Goal: Information Seeking & Learning: Learn about a topic

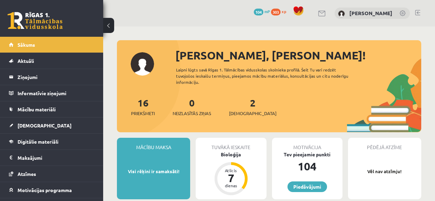
scroll to position [207, 0]
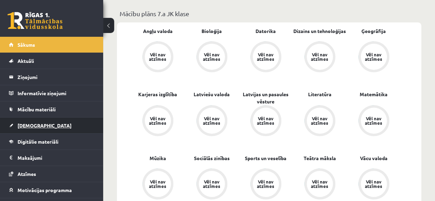
click at [46, 123] on link "[DEMOGRAPHIC_DATA]" at bounding box center [52, 126] width 86 height 16
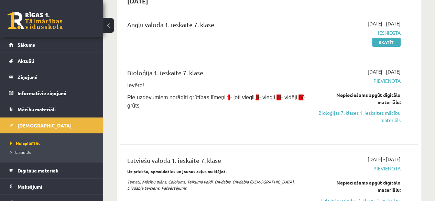
scroll to position [69, 0]
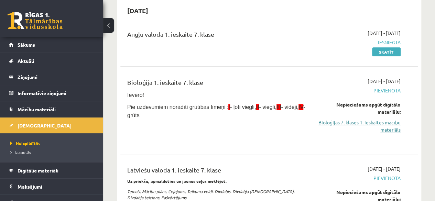
click at [347, 122] on link "Bioloģijas 7. klases 1. ieskaites mācību materiāls" at bounding box center [359, 126] width 84 height 14
click at [357, 127] on link "Bioloģijas 7. klases 1. ieskaites mācību materiāls" at bounding box center [359, 126] width 84 height 14
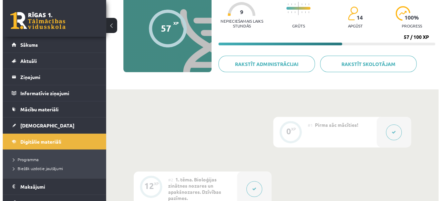
scroll to position [69, 0]
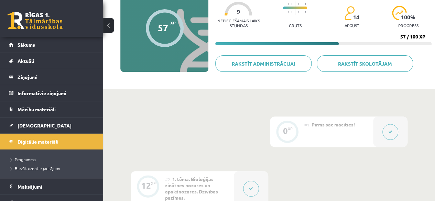
drag, startPoint x: 398, startPoint y: 119, endPoint x: 391, endPoint y: 125, distance: 9.5
click at [391, 125] on div at bounding box center [391, 132] width 34 height 31
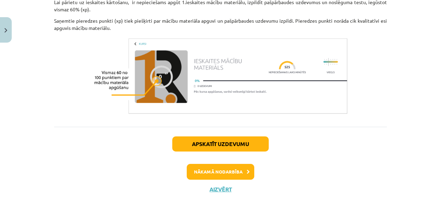
scroll to position [572, 0]
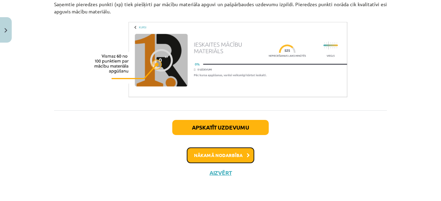
drag, startPoint x: 223, startPoint y: 157, endPoint x: 228, endPoint y: 155, distance: 5.0
click at [227, 155] on button "Nākamā nodarbība" at bounding box center [220, 156] width 67 height 16
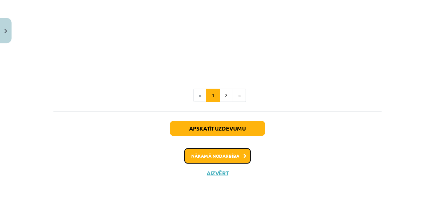
scroll to position [586, 0]
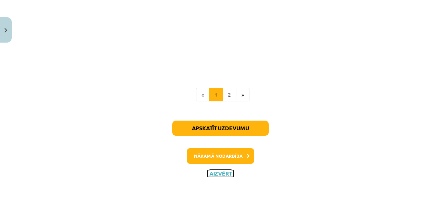
click at [215, 170] on button "Aizvērt" at bounding box center [220, 173] width 26 height 7
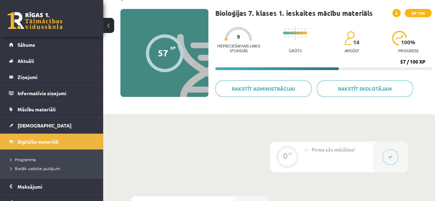
scroll to position [0, 0]
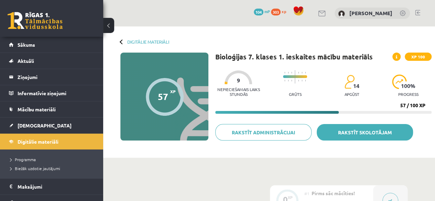
click at [327, 132] on link "Rakstīt skolotājam" at bounding box center [365, 132] width 96 height 17
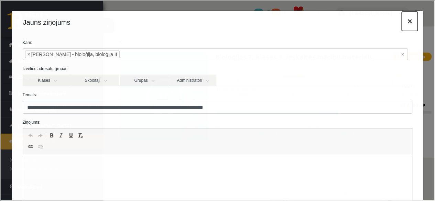
click at [401, 21] on button "×" at bounding box center [409, 20] width 16 height 19
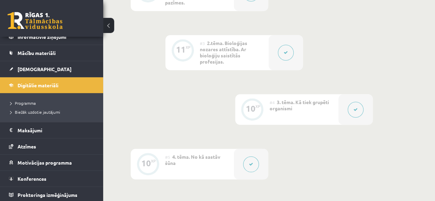
scroll to position [275, 0]
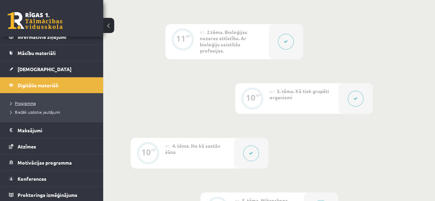
click at [23, 101] on span "Programma" at bounding box center [22, 104] width 25 height 6
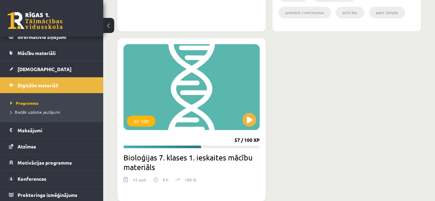
scroll to position [616, 0]
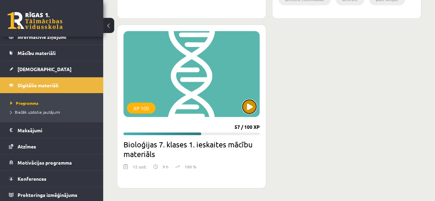
click at [255, 110] on button at bounding box center [250, 107] width 14 height 14
click at [259, 106] on div "XP 100" at bounding box center [192, 74] width 136 height 86
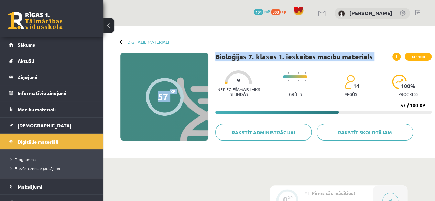
click at [404, 43] on div "Digitālie materiāli 57 XP XP 100 57 / 100 XP Bioloģijas 7. klases 1. ieskaites …" at bounding box center [269, 93] width 332 height 132
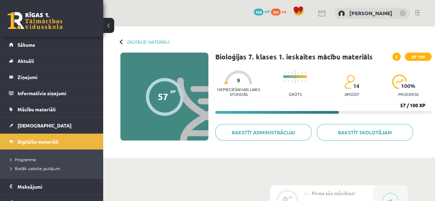
click at [327, 93] on div "Nepieciešamais laiks stundās 9 Grūts 14 apgūst 100 % progress" at bounding box center [323, 84] width 217 height 34
click at [36, 124] on span "[DEMOGRAPHIC_DATA]" at bounding box center [45, 126] width 54 height 6
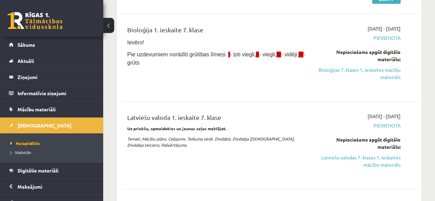
scroll to position [207, 0]
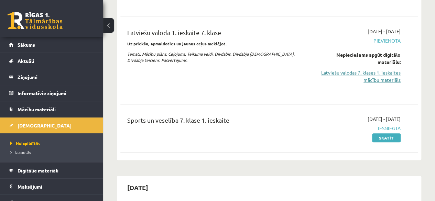
click at [339, 71] on link "Latviešu valodas 7. klases 1. ieskaites mācību materiāls" at bounding box center [359, 76] width 84 height 14
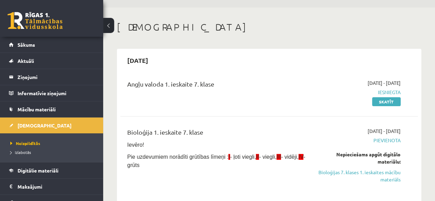
scroll to position [34, 0]
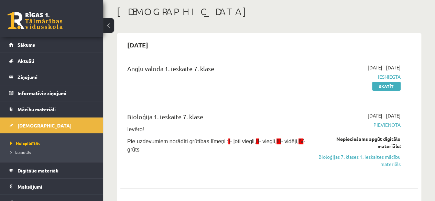
click at [382, 131] on div "2025-09-01 - 2025-09-15 Pievienota Nepieciešams apgūt digitālo materiālu: Biolo…" at bounding box center [359, 144] width 95 height 65
drag, startPoint x: 376, startPoint y: 124, endPoint x: 367, endPoint y: 122, distance: 9.7
click at [372, 124] on span "Pievienota" at bounding box center [359, 125] width 84 height 7
click at [354, 158] on link "Bioloģijas 7. klases 1. ieskaites mācību materiāls" at bounding box center [359, 161] width 84 height 14
click at [291, 110] on div "Bioloģija 1. ieskaite 7. klase Ievēro! Pie uzdevumiem norādīti grūtības līmeņi …" at bounding box center [269, 144] width 298 height 79
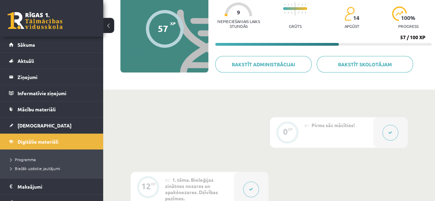
scroll to position [69, 0]
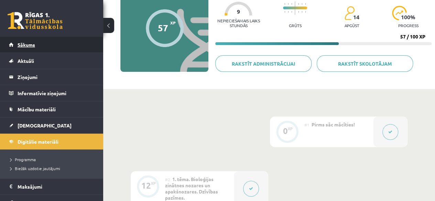
click at [38, 45] on link "Sākums" at bounding box center [52, 45] width 86 height 16
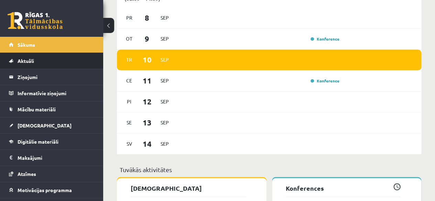
scroll to position [516, 0]
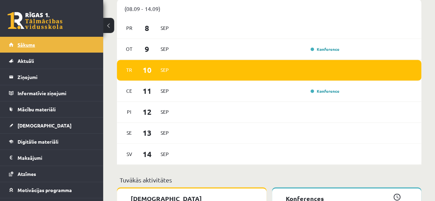
click at [23, 45] on span "Sākums" at bounding box center [27, 45] width 18 height 6
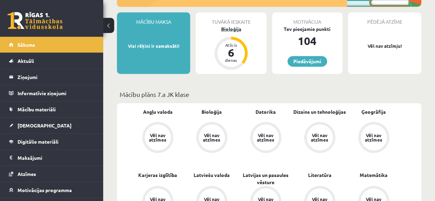
scroll to position [69, 0]
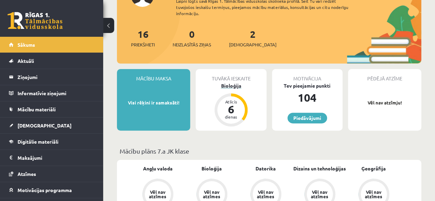
click at [229, 108] on div "6" at bounding box center [231, 109] width 21 height 11
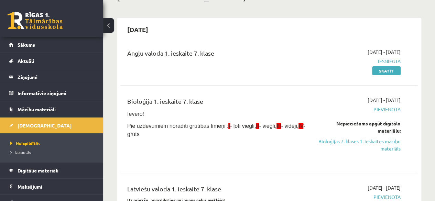
scroll to position [103, 0]
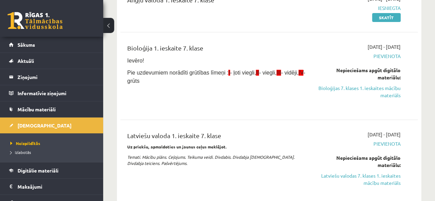
drag, startPoint x: 382, startPoint y: 94, endPoint x: 246, endPoint y: 38, distance: 146.3
click at [382, 94] on link "Bioloģijas 7. klases 1. ieskaites mācību materiāls" at bounding box center [359, 92] width 84 height 14
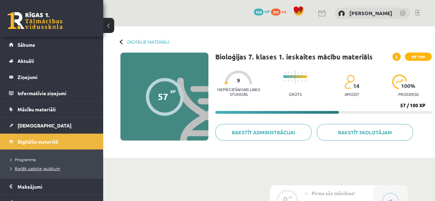
click at [43, 166] on span "Biežāk uzdotie jautājumi" at bounding box center [35, 169] width 50 height 6
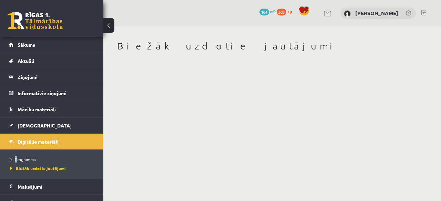
drag, startPoint x: 9, startPoint y: 162, endPoint x: 0, endPoint y: 158, distance: 9.7
click at [1, 159] on ul "Programma Biežāk uzdotie jautājumi" at bounding box center [51, 164] width 103 height 29
click at [19, 161] on span "Programma" at bounding box center [22, 160] width 25 height 6
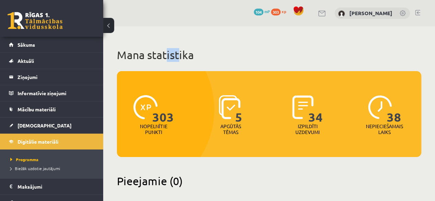
drag, startPoint x: 173, startPoint y: 56, endPoint x: 165, endPoint y: 58, distance: 8.8
click at [167, 57] on h1 "Mana statistika" at bounding box center [269, 55] width 305 height 14
drag, startPoint x: 220, startPoint y: 68, endPoint x: 210, endPoint y: 70, distance: 9.5
click at [31, 46] on span "Sākums" at bounding box center [27, 45] width 18 height 6
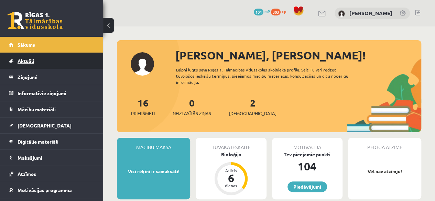
click at [35, 68] on link "Aktuāli" at bounding box center [52, 61] width 86 height 16
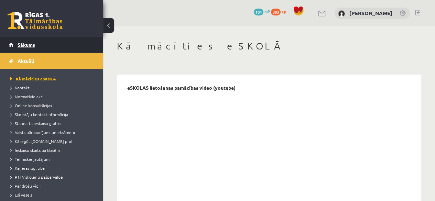
click at [30, 49] on link "Sākums" at bounding box center [52, 45] width 86 height 16
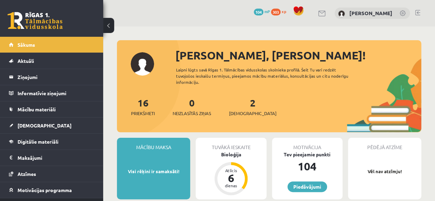
scroll to position [28, 0]
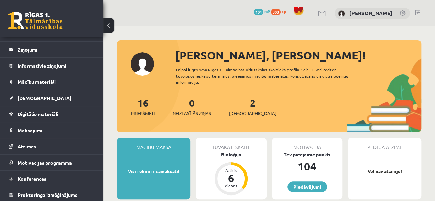
click at [222, 154] on div "Bioloģija" at bounding box center [231, 154] width 71 height 7
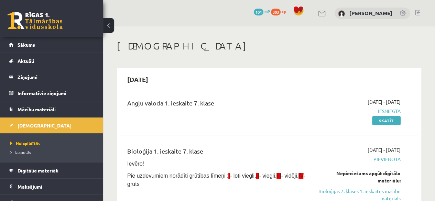
scroll to position [69, 0]
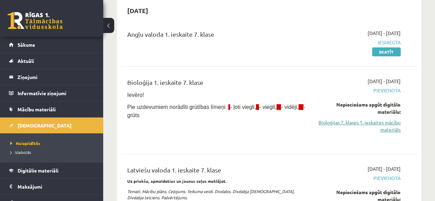
click at [394, 124] on link "Bioloģijas 7. klases 1. ieskaites mācību materiāls" at bounding box center [359, 126] width 84 height 14
click at [347, 124] on link "Bioloģijas 7. klases 1. ieskaites mācību materiāls" at bounding box center [359, 126] width 84 height 14
click at [390, 122] on link "Bioloģijas 7. klases 1. ieskaites mācību materiāls" at bounding box center [359, 126] width 84 height 14
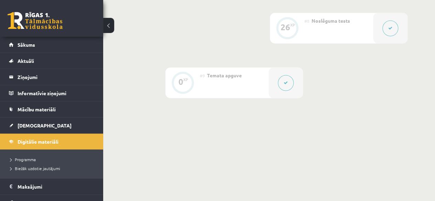
scroll to position [582, 0]
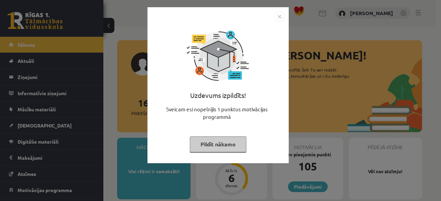
click at [222, 141] on button "Pildīt nākamo" at bounding box center [218, 145] width 56 height 16
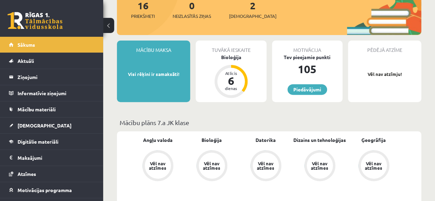
scroll to position [34, 0]
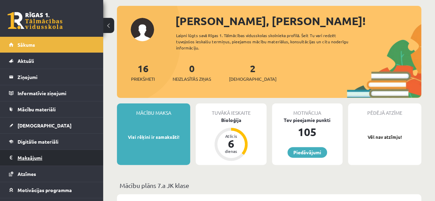
click at [56, 152] on legend "Maksājumi 0" at bounding box center [56, 158] width 77 height 16
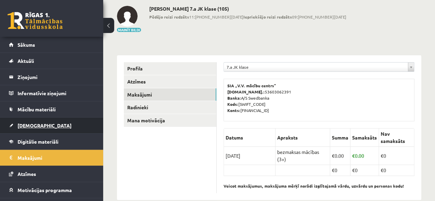
click at [60, 122] on link "[DEMOGRAPHIC_DATA]" at bounding box center [52, 126] width 86 height 16
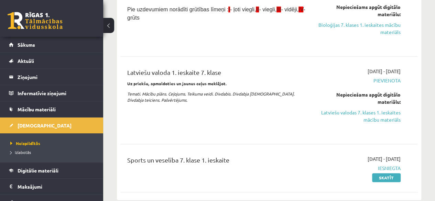
scroll to position [172, 0]
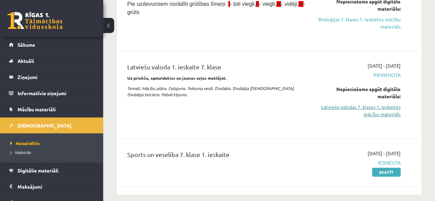
click at [371, 107] on link "Latviešu valodas 7. klases 1. ieskaites mācību materiāls" at bounding box center [359, 111] width 84 height 14
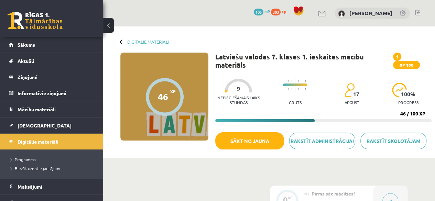
click at [395, 59] on span at bounding box center [397, 57] width 8 height 8
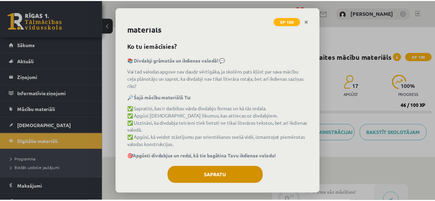
scroll to position [21, 0]
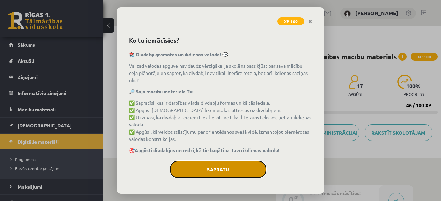
click at [234, 167] on button "Sapratu" at bounding box center [218, 169] width 96 height 17
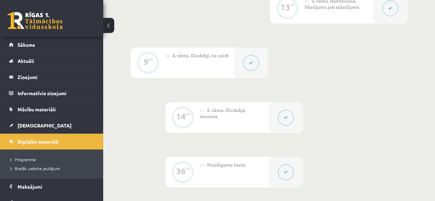
scroll to position [413, 0]
drag, startPoint x: 356, startPoint y: 142, endPoint x: 340, endPoint y: 151, distance: 17.8
drag, startPoint x: 406, startPoint y: 68, endPoint x: 412, endPoint y: 64, distance: 7.2
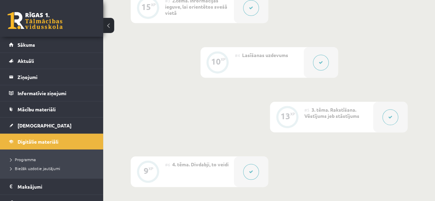
scroll to position [91, 0]
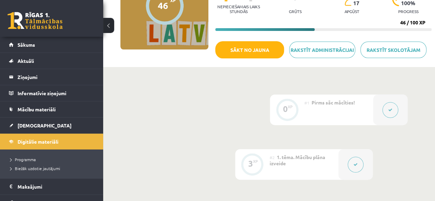
drag, startPoint x: 181, startPoint y: 159, endPoint x: 199, endPoint y: 172, distance: 22.0
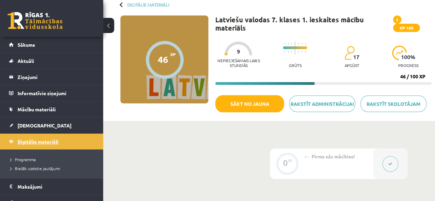
scroll to position [0, 0]
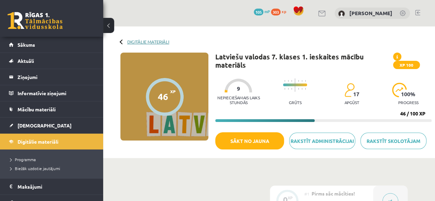
click at [132, 41] on link "Digitālie materiāli" at bounding box center [148, 41] width 42 height 5
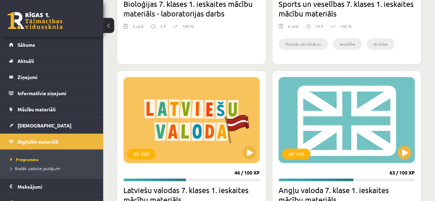
scroll to position [340, 0]
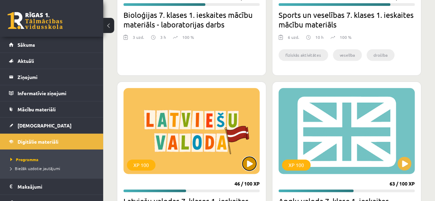
click at [253, 164] on button at bounding box center [250, 164] width 14 height 14
click at [185, 167] on div "XP 100" at bounding box center [192, 131] width 136 height 86
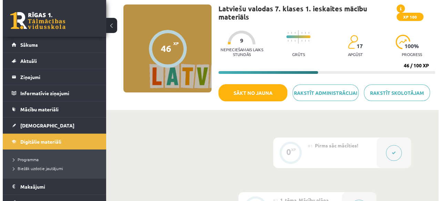
scroll to position [69, 0]
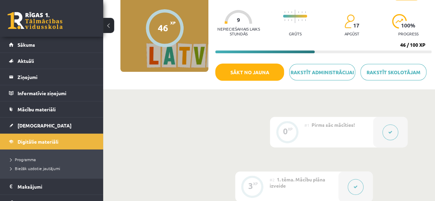
click at [306, 192] on div "#2 1. tēma. Mācību plāna izveide" at bounding box center [304, 187] width 69 height 31
click at [353, 182] on button at bounding box center [356, 187] width 16 height 16
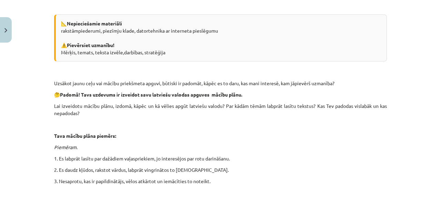
scroll to position [0, 0]
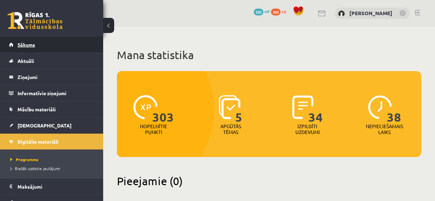
scroll to position [340, 0]
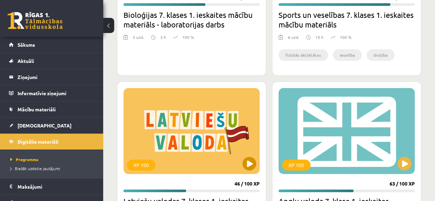
click at [230, 167] on div "XP 100" at bounding box center [192, 131] width 136 height 86
click at [194, 141] on div "XP 100" at bounding box center [192, 131] width 136 height 86
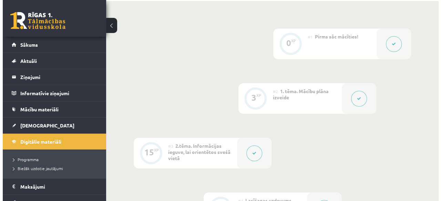
scroll to position [207, 0]
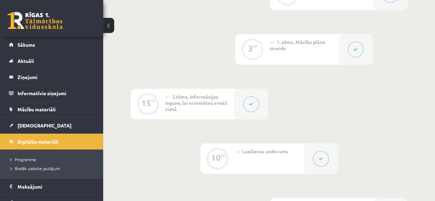
click at [301, 51] on div "#2 1. tēma. Mācību plāna izveide" at bounding box center [304, 49] width 69 height 31
click at [341, 54] on div at bounding box center [356, 49] width 34 height 31
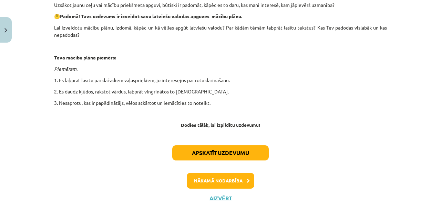
scroll to position [250, 0]
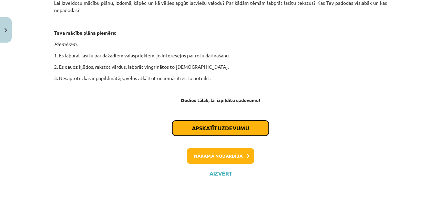
click at [215, 129] on button "Apskatīt uzdevumu" at bounding box center [220, 128] width 96 height 15
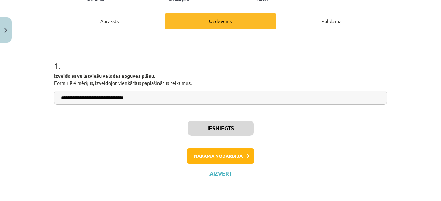
scroll to position [88, 0]
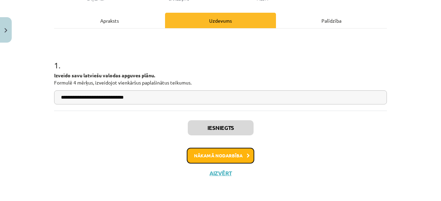
click at [228, 150] on button "Nākamā nodarbība" at bounding box center [220, 156] width 67 height 16
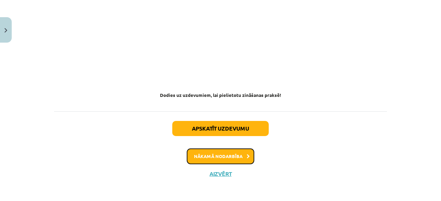
scroll to position [466, 0]
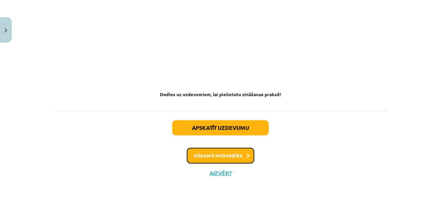
click at [231, 155] on button "Nākamā nodarbība" at bounding box center [220, 156] width 67 height 16
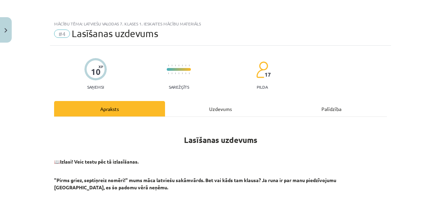
scroll to position [34, 0]
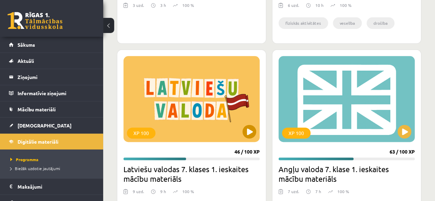
scroll to position [409, 0]
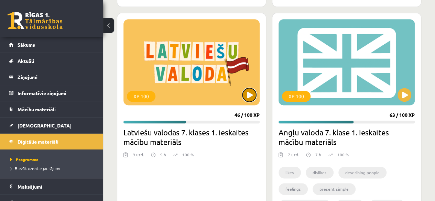
click at [253, 93] on button at bounding box center [250, 95] width 14 height 14
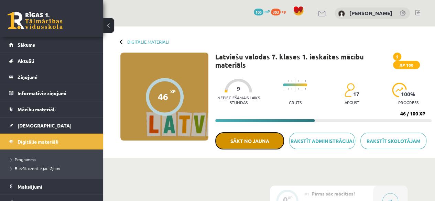
click at [244, 141] on button "Sākt no jauna" at bounding box center [249, 141] width 69 height 17
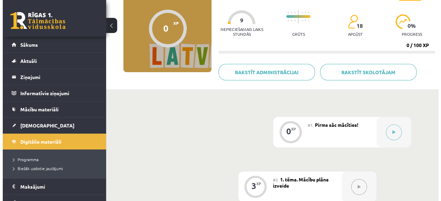
scroll to position [69, 0]
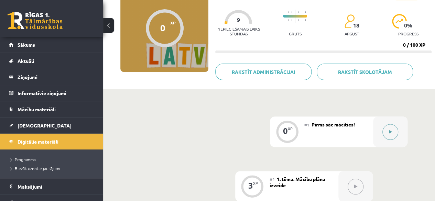
click at [387, 140] on div at bounding box center [391, 132] width 34 height 31
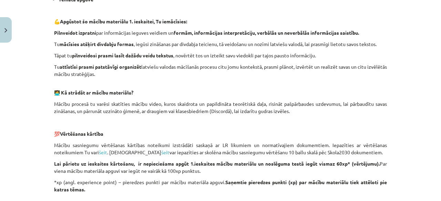
scroll to position [241, 0]
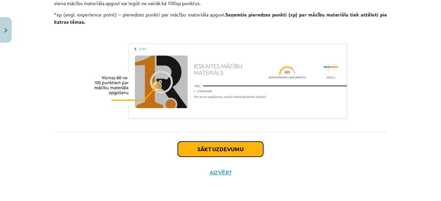
click at [198, 148] on button "Sākt uzdevumu" at bounding box center [220, 149] width 85 height 15
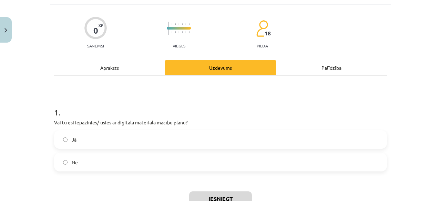
scroll to position [52, 0]
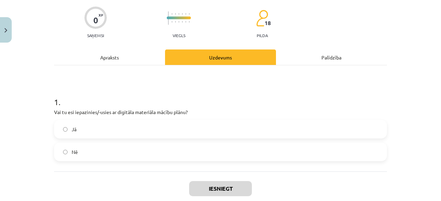
click at [200, 129] on label "Jā" at bounding box center [220, 129] width 331 height 17
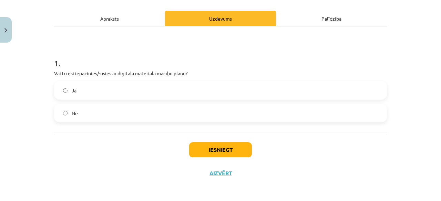
scroll to position [91, 0]
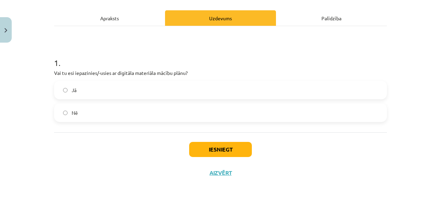
drag, startPoint x: 220, startPoint y: 140, endPoint x: 218, endPoint y: 145, distance: 5.3
click at [218, 144] on div "Iesniegt Aizvērt" at bounding box center [220, 157] width 333 height 48
click at [218, 145] on button "Iesniegt" at bounding box center [220, 149] width 63 height 15
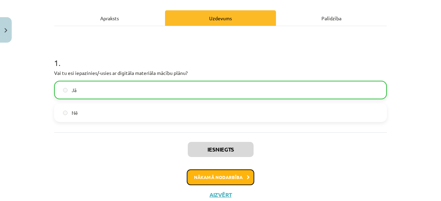
click at [192, 176] on button "Nākamā nodarbība" at bounding box center [220, 178] width 67 height 16
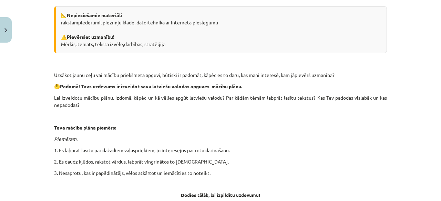
scroll to position [228, 0]
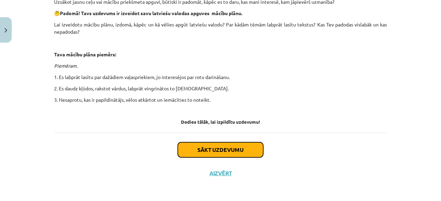
click at [198, 148] on button "Sākt uzdevumu" at bounding box center [220, 150] width 85 height 15
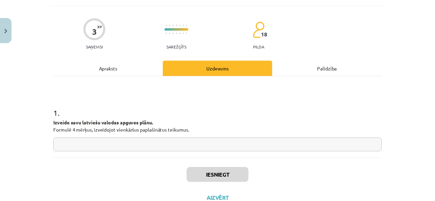
scroll to position [52, 0]
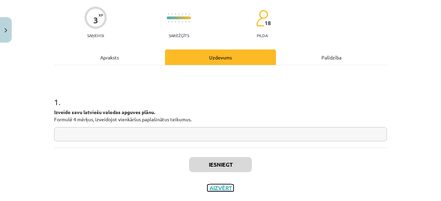
click at [218, 187] on button "Aizvērt" at bounding box center [220, 188] width 26 height 7
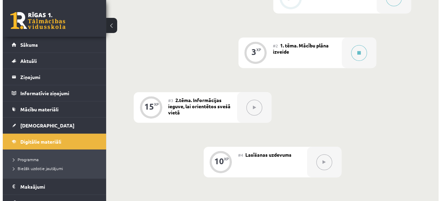
scroll to position [207, 0]
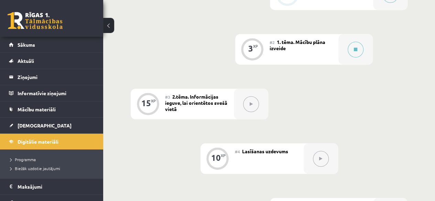
click at [239, 107] on div at bounding box center [251, 104] width 34 height 31
click at [251, 104] on icon at bounding box center [251, 104] width 3 height 4
click at [225, 105] on span "2.tēma. Informācijas ieguve, lai orientētos svešā vietā" at bounding box center [196, 103] width 62 height 19
click at [298, 45] on div "#2 1. tēma. Mācību plāna izveide" at bounding box center [304, 49] width 69 height 31
click at [351, 48] on button at bounding box center [356, 50] width 16 height 16
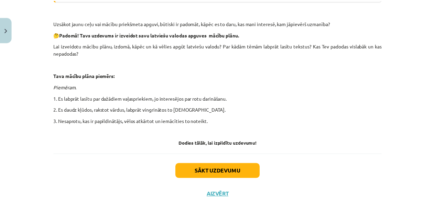
scroll to position [228, 0]
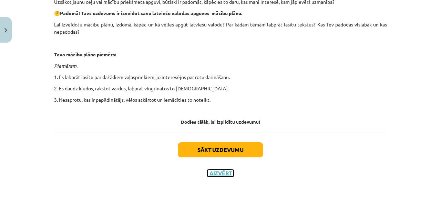
click at [214, 172] on button "Aizvērt" at bounding box center [220, 173] width 26 height 7
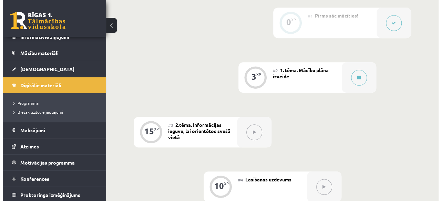
scroll to position [241, 0]
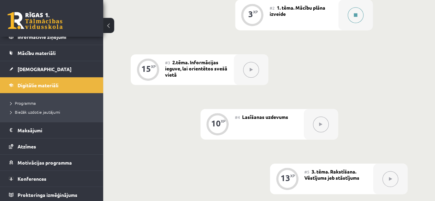
click at [345, 24] on div at bounding box center [356, 15] width 34 height 31
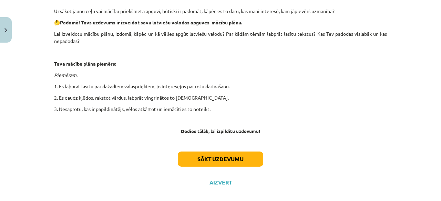
scroll to position [228, 0]
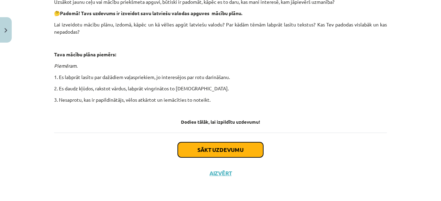
drag, startPoint x: 218, startPoint y: 147, endPoint x: 214, endPoint y: 137, distance: 10.8
click at [217, 144] on button "Sākt uzdevumu" at bounding box center [220, 150] width 85 height 15
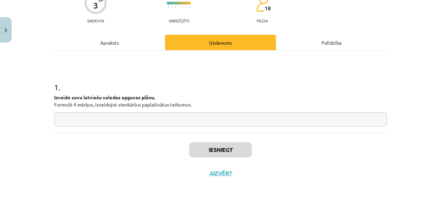
scroll to position [67, 0]
